Goal: Task Accomplishment & Management: Complete application form

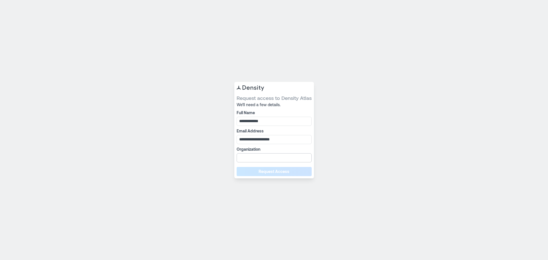
click at [258, 159] on input "Organization" at bounding box center [274, 157] width 75 height 9
click at [265, 156] on input "Organization" at bounding box center [274, 157] width 75 height 9
type input "**********"
click at [273, 170] on span "Request Access" at bounding box center [274, 172] width 31 height 6
